Goal: Information Seeking & Learning: Learn about a topic

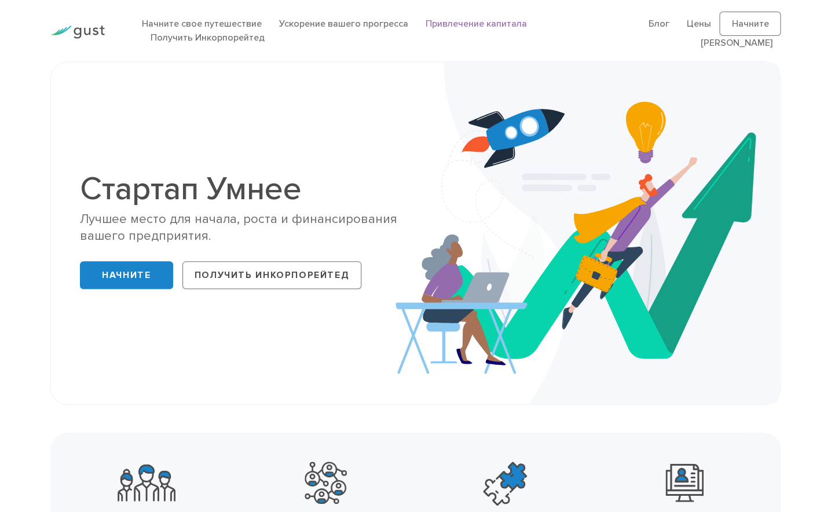
click at [471, 23] on link "Привлечение капитала" at bounding box center [476, 23] width 101 height 11
click at [703, 28] on link "Цены" at bounding box center [698, 23] width 24 height 11
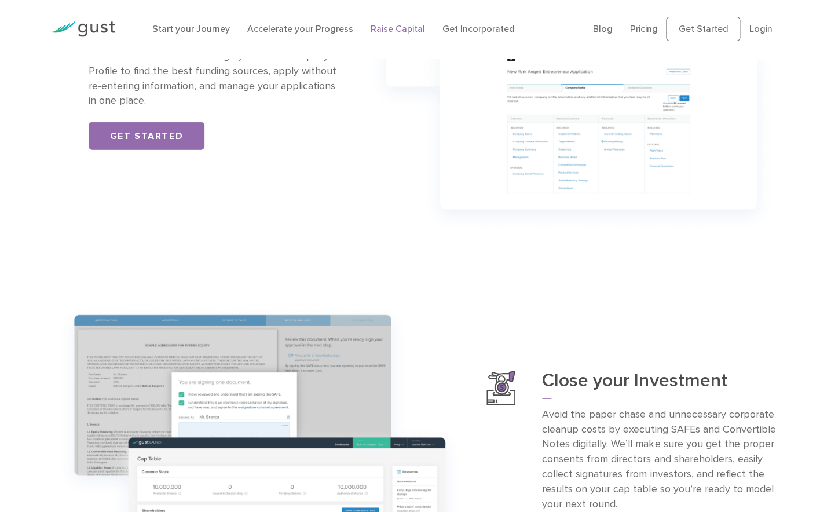
scroll to position [884, 0]
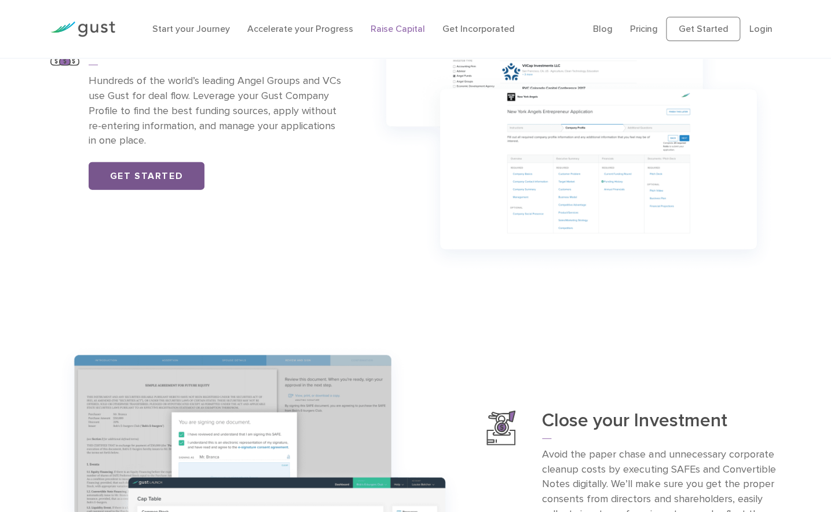
click at [157, 184] on link "Get Started" at bounding box center [147, 176] width 116 height 28
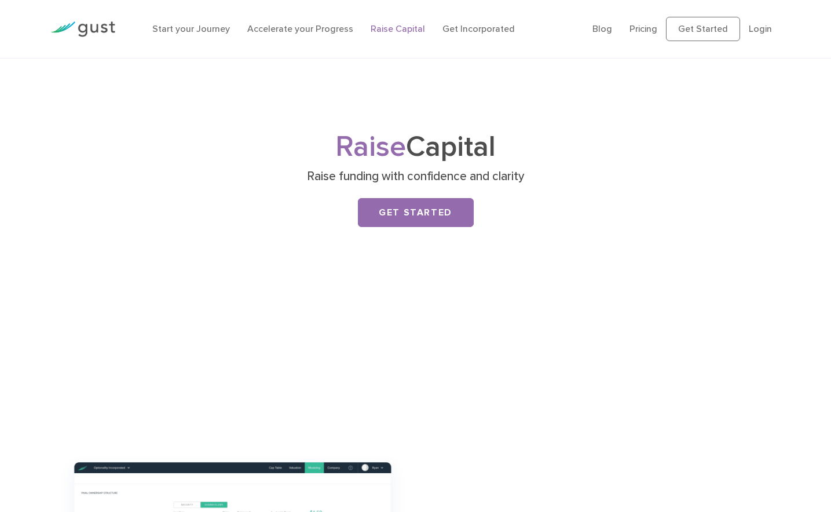
scroll to position [884, 0]
